Goal: Task Accomplishment & Management: Manage account settings

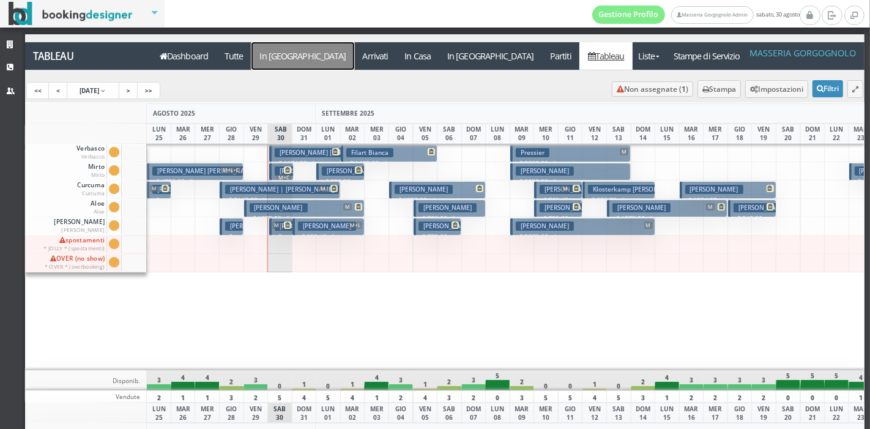
click at [257, 53] on a=pms-arrival-reservations"] "In [GEOGRAPHIC_DATA]" at bounding box center [302, 56] width 103 height 28
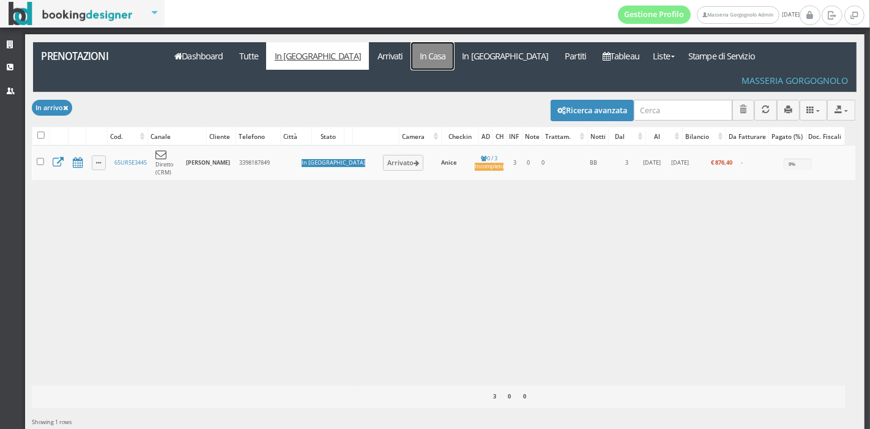
click at [411, 64] on link "In Casa" at bounding box center [432, 56] width 43 height 28
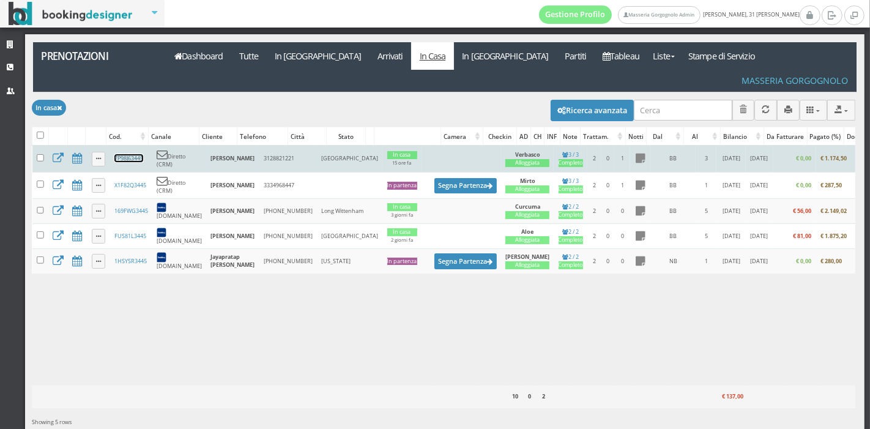
click at [128, 154] on link "7P98J63445" at bounding box center [128, 158] width 29 height 8
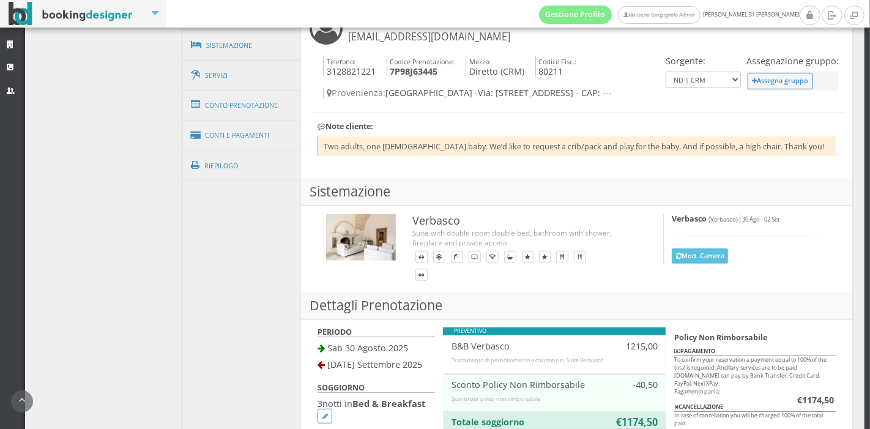
scroll to position [444, 0]
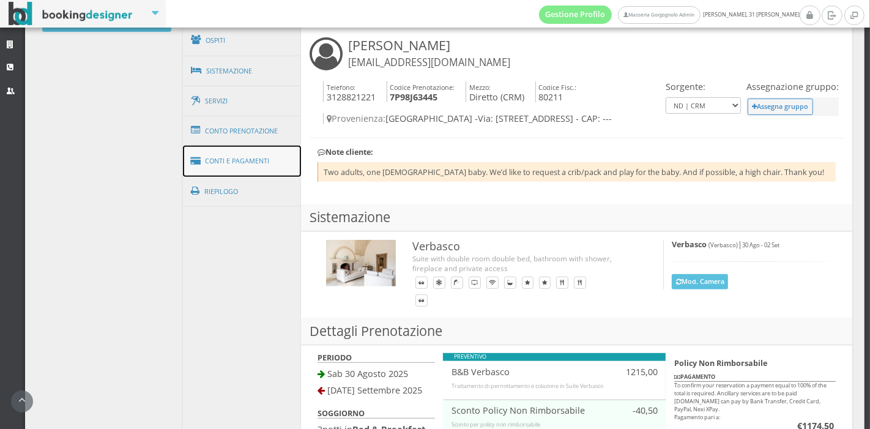
click at [250, 160] on link "Conti e Pagamenti" at bounding box center [242, 161] width 119 height 31
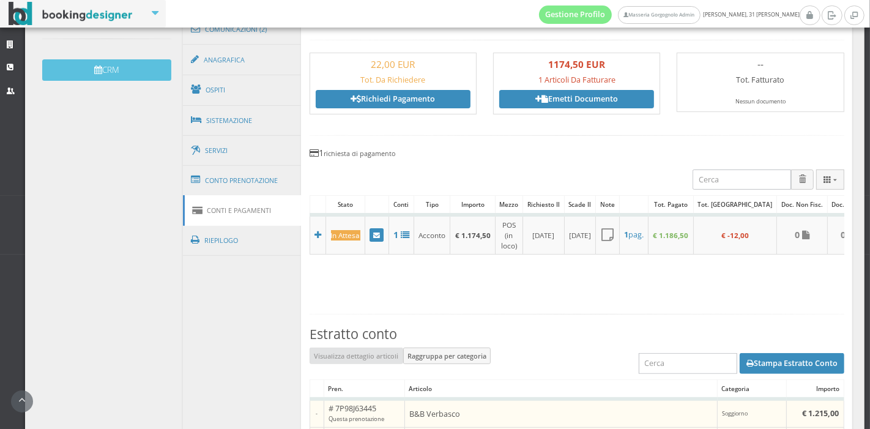
scroll to position [389, 0]
click at [229, 173] on link "Conto Prenotazione" at bounding box center [242, 181] width 119 height 32
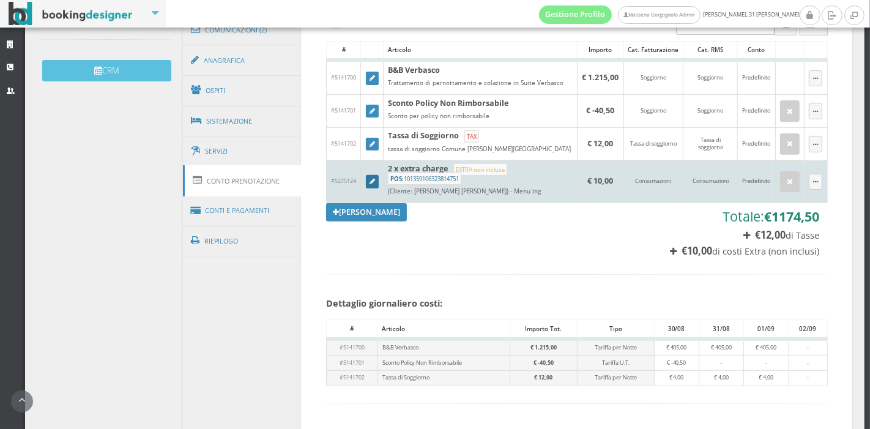
click at [372, 179] on icon at bounding box center [372, 182] width 6 height 7
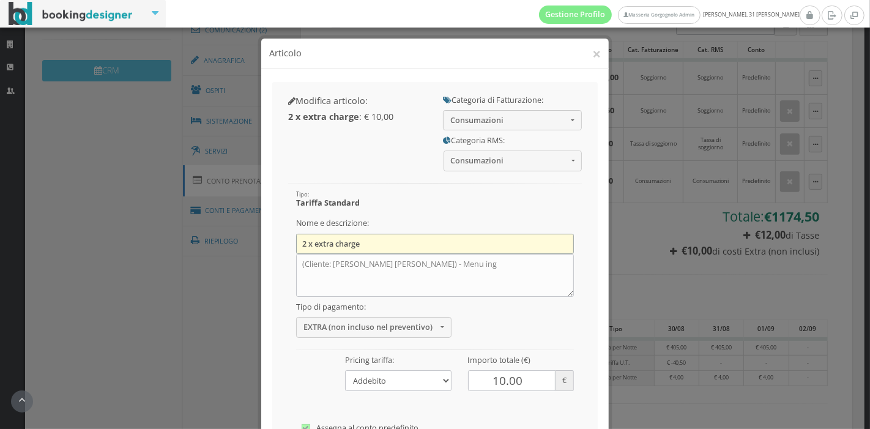
click at [336, 240] on input "2 x extra charge" at bounding box center [435, 244] width 278 height 20
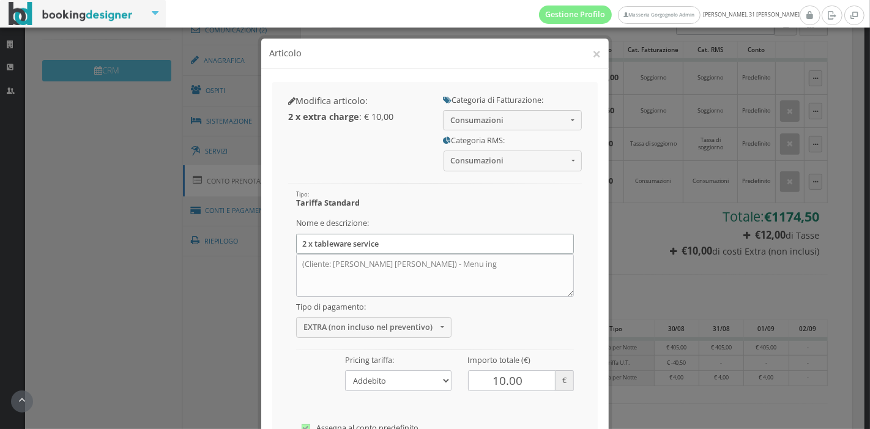
scroll to position [152, 0]
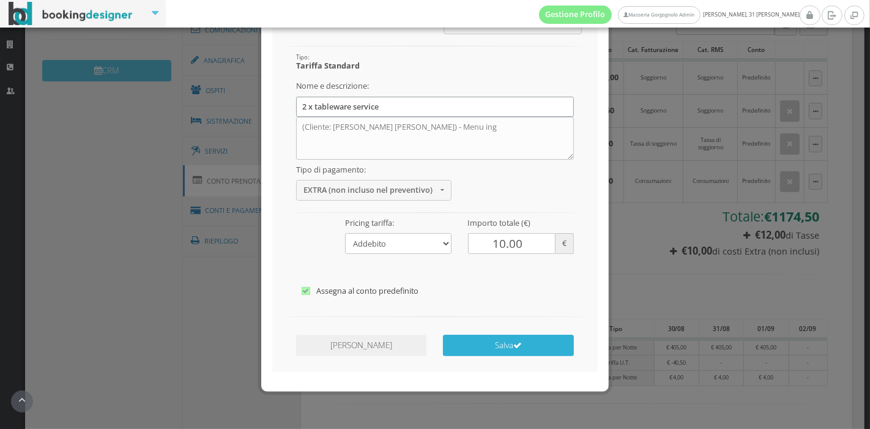
type input "2 x tableware service"
click at [513, 349] on icon "submit" at bounding box center [517, 345] width 9 height 9
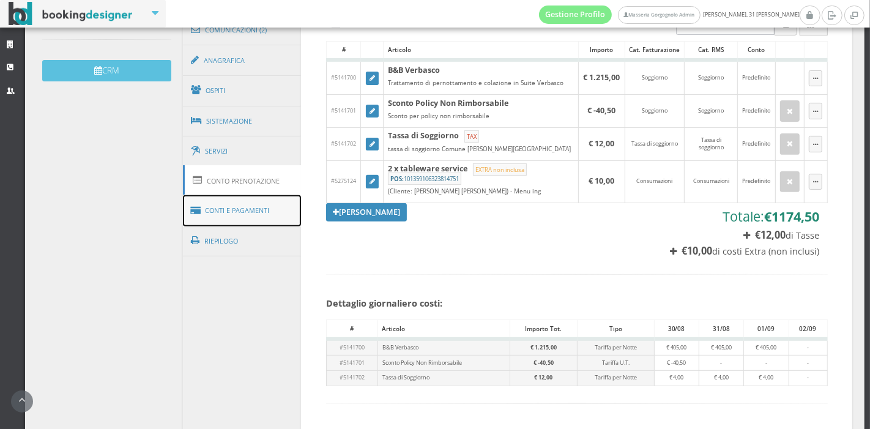
click at [264, 207] on link "Conti e Pagamenti" at bounding box center [242, 210] width 119 height 31
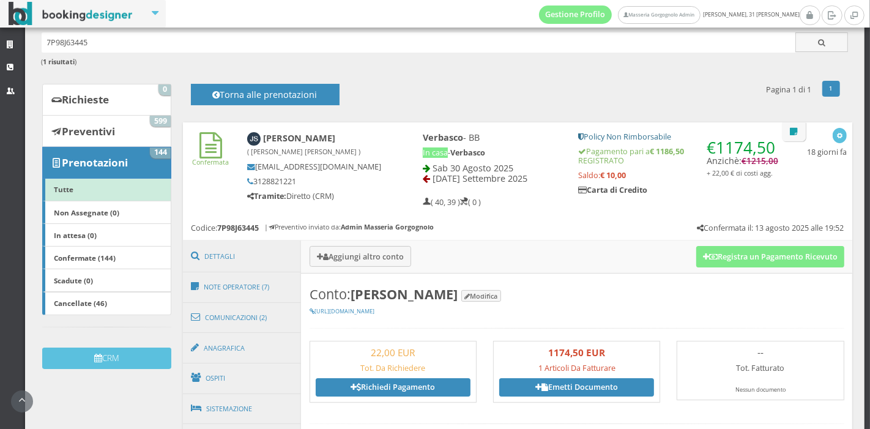
scroll to position [0, 0]
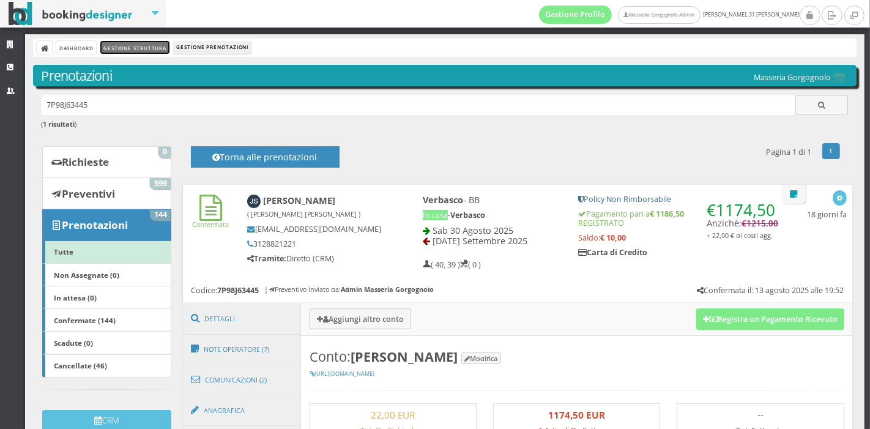
click at [162, 45] on link "Gestione Struttura" at bounding box center [134, 47] width 69 height 13
